Goal: Transaction & Acquisition: Subscribe to service/newsletter

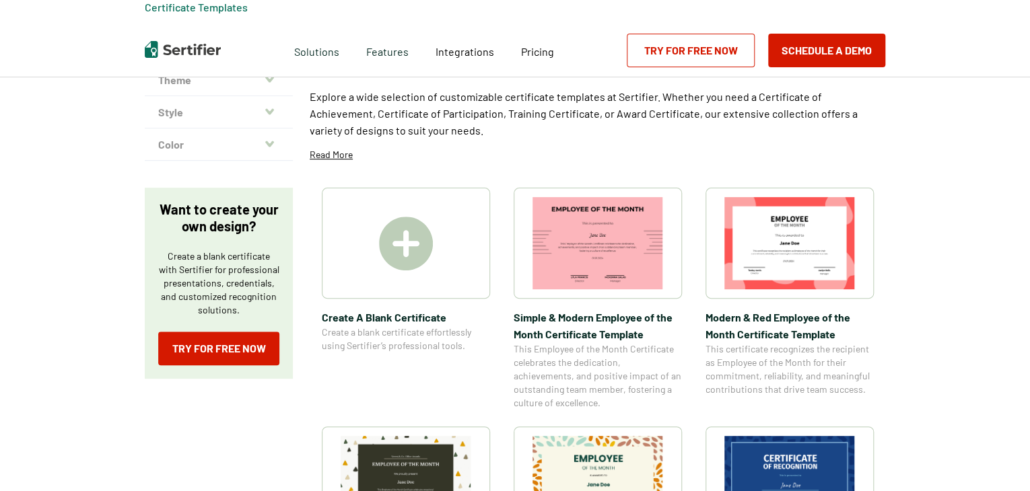
scroll to position [175, 0]
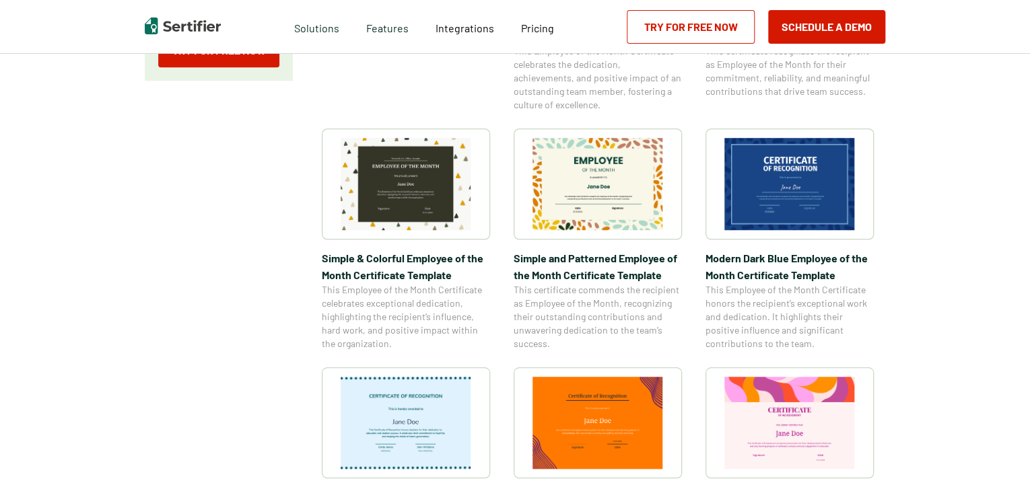
scroll to position [94, 0]
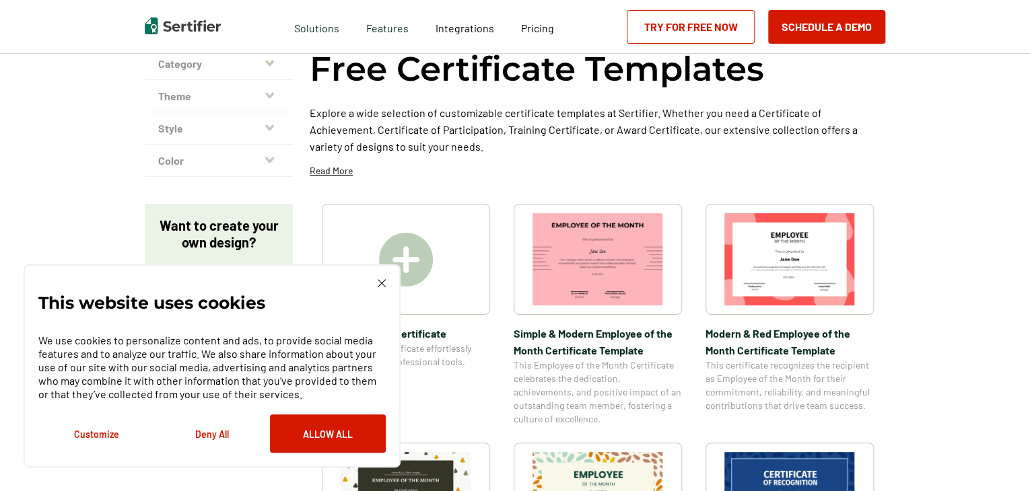
click at [380, 283] on img at bounding box center [382, 283] width 8 height 8
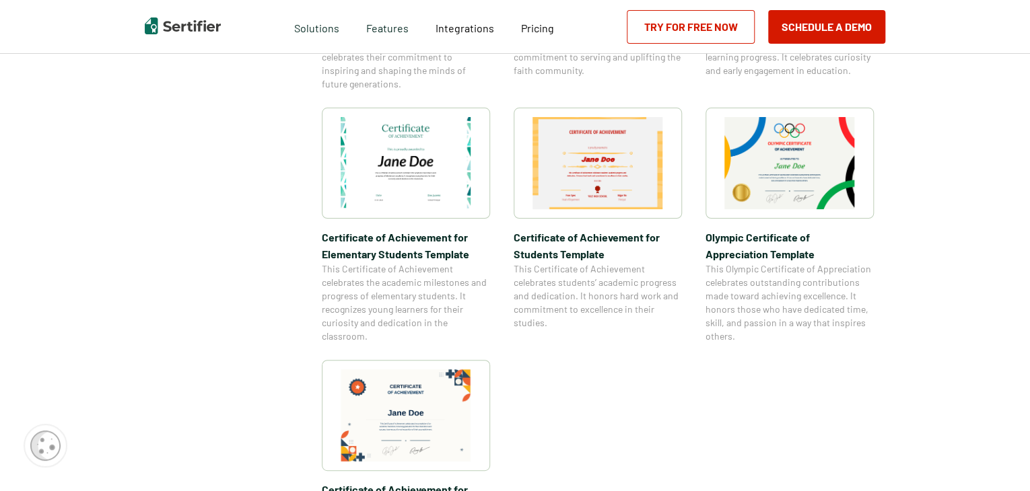
scroll to position [918, 0]
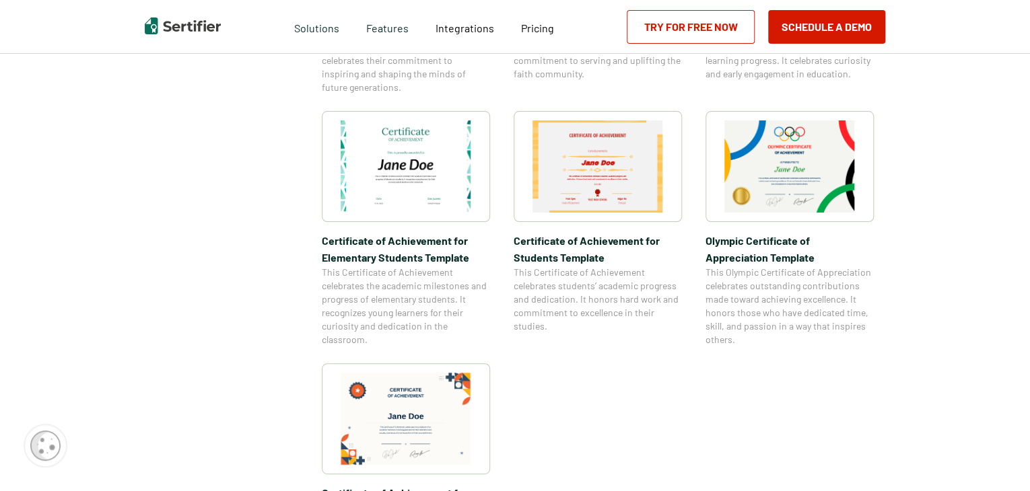
click at [814, 157] on img at bounding box center [789, 166] width 131 height 92
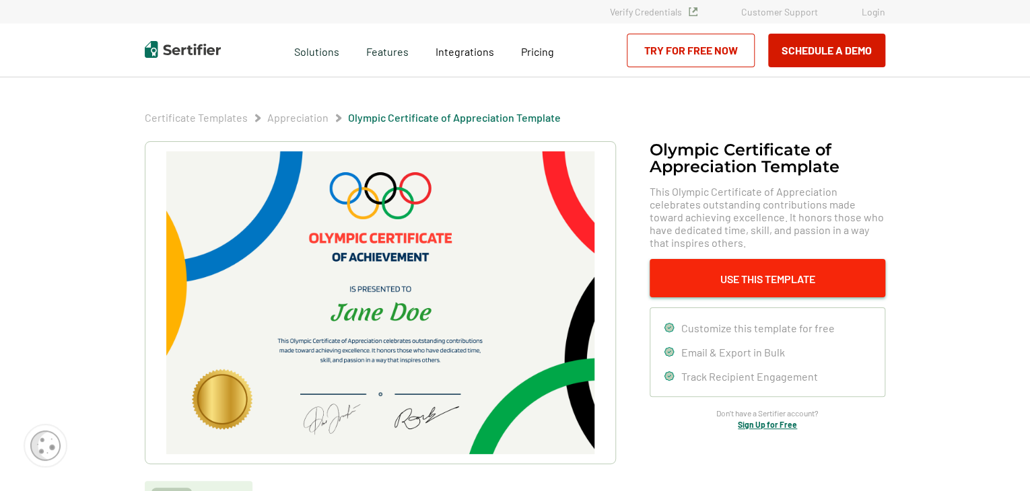
click at [704, 270] on button "Use This Template" at bounding box center [768, 278] width 236 height 38
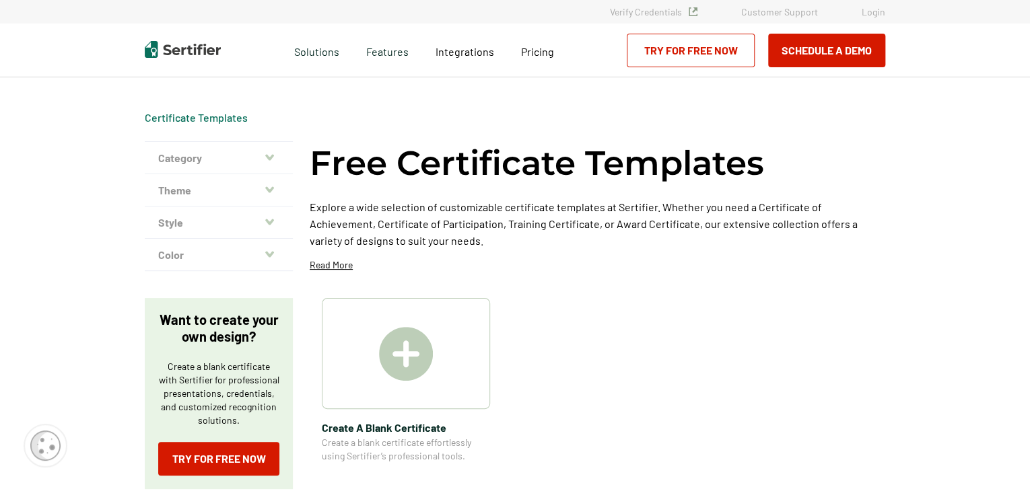
scroll to position [918, 0]
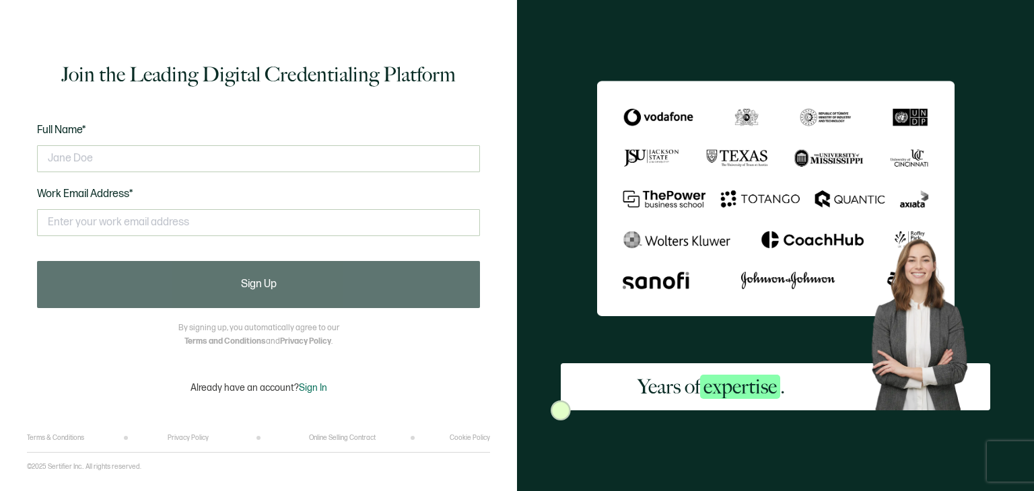
click at [182, 143] on div at bounding box center [258, 159] width 443 height 40
click at [191, 155] on input "text" at bounding box center [258, 158] width 443 height 27
type input "Austin Long"
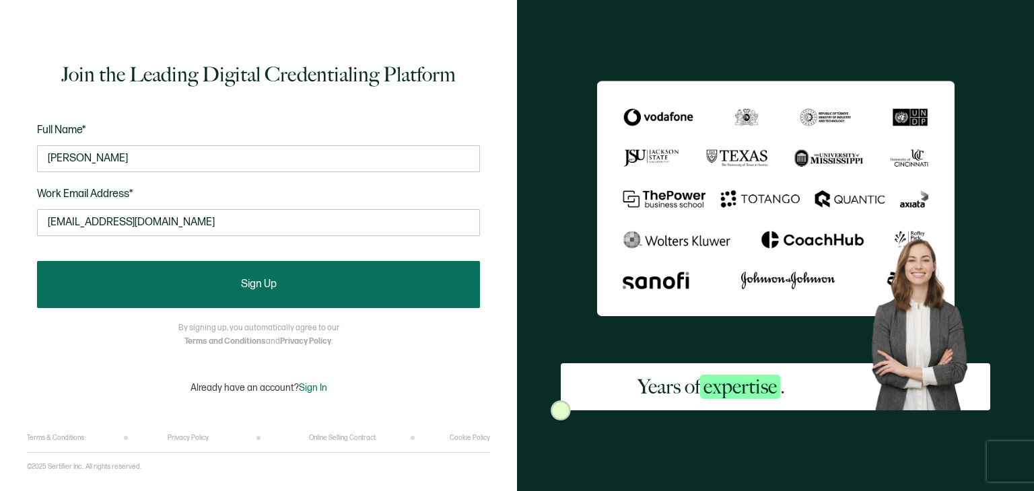
type input "along@kingslocal.net"
click at [231, 289] on button "Sign Up" at bounding box center [258, 284] width 443 height 47
